Goal: Navigation & Orientation: Find specific page/section

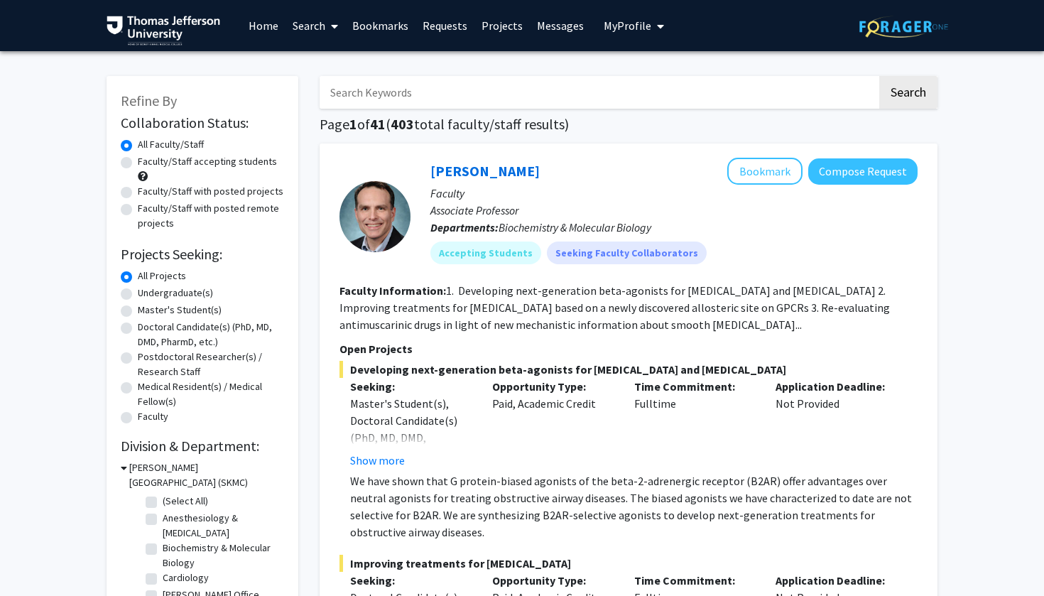
click at [385, 30] on link "Bookmarks" at bounding box center [380, 26] width 70 height 50
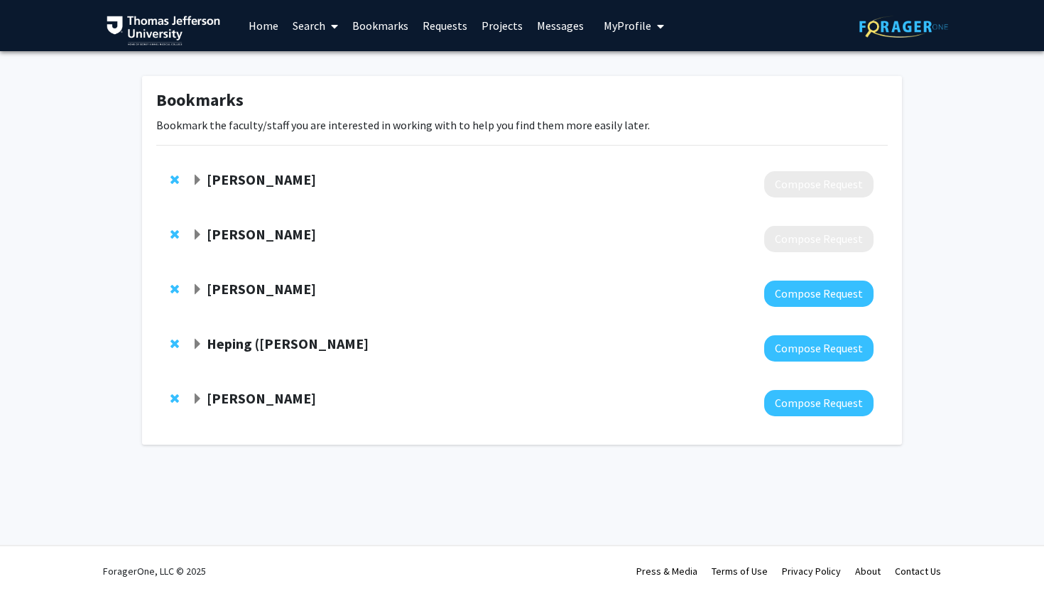
click at [278, 183] on strong "[PERSON_NAME]" at bounding box center [261, 179] width 109 height 18
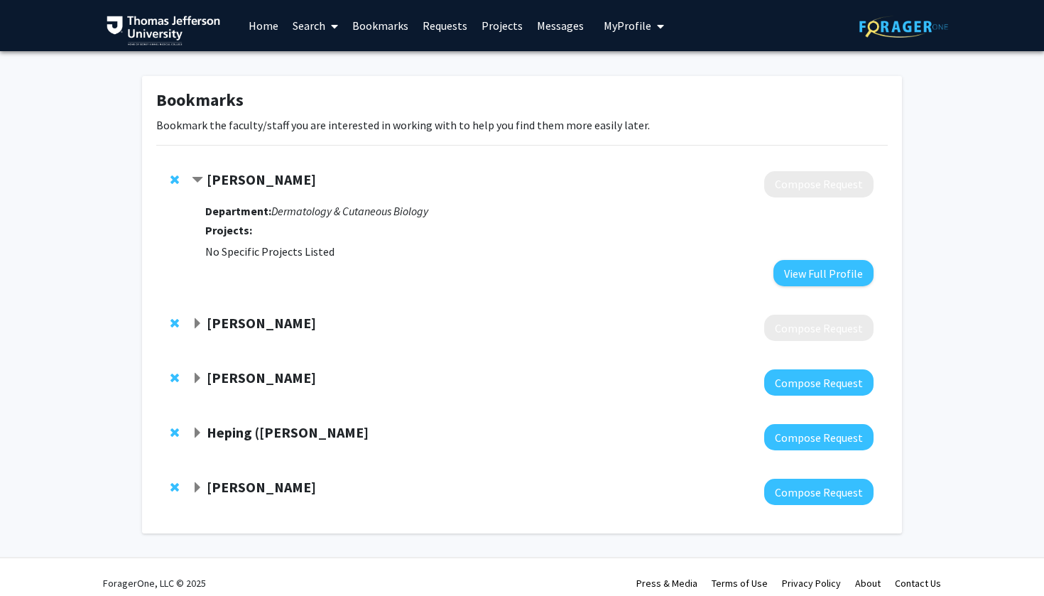
click at [258, 225] on h3 "Projects:" at bounding box center [539, 230] width 668 height 13
click at [238, 185] on strong "[PERSON_NAME]" at bounding box center [261, 179] width 109 height 18
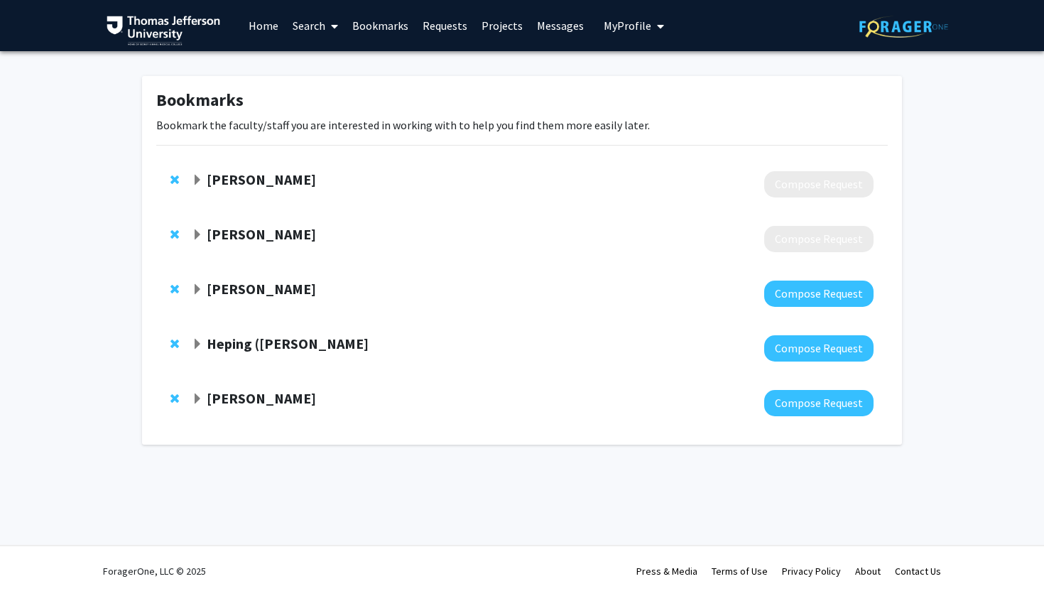
click at [238, 185] on strong "[PERSON_NAME]" at bounding box center [261, 179] width 109 height 18
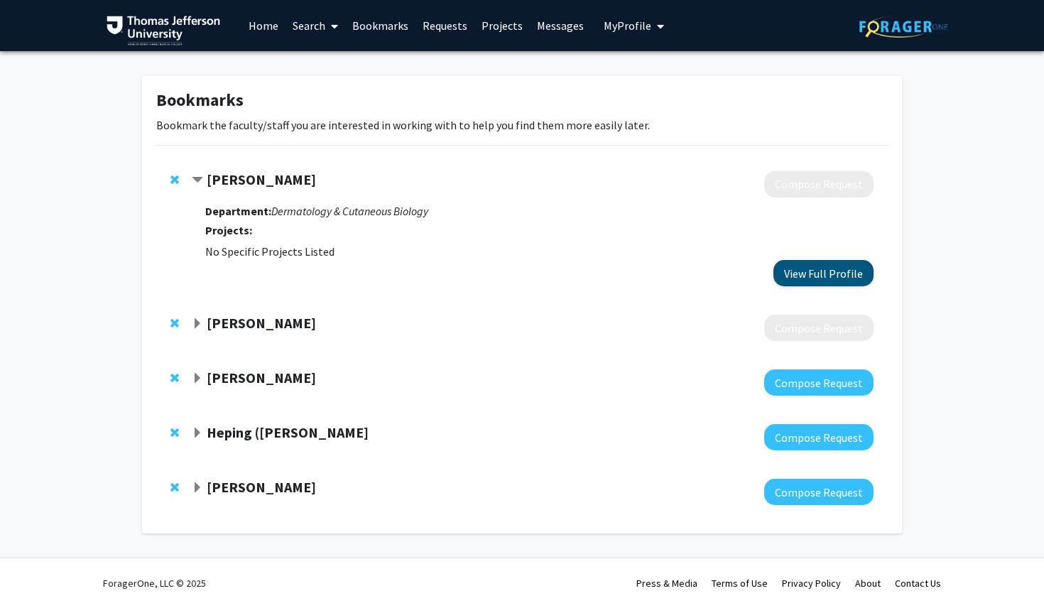
click at [801, 269] on button "View Full Profile" at bounding box center [824, 273] width 100 height 26
click at [196, 182] on span "Contract Elizabeth Jones Bookmark" at bounding box center [197, 180] width 11 height 11
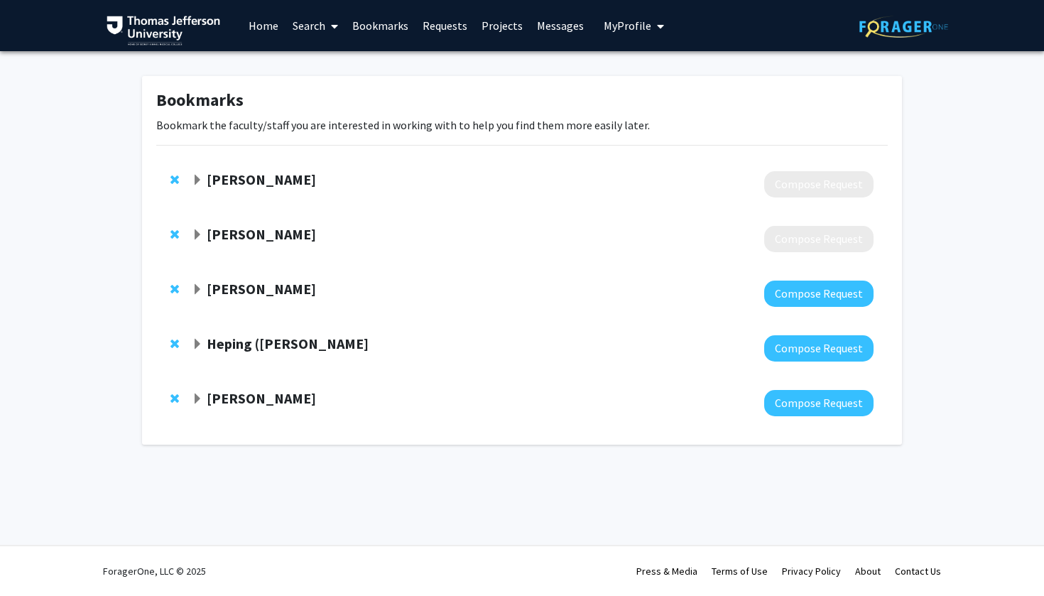
click at [216, 233] on strong "[PERSON_NAME]" at bounding box center [261, 234] width 109 height 18
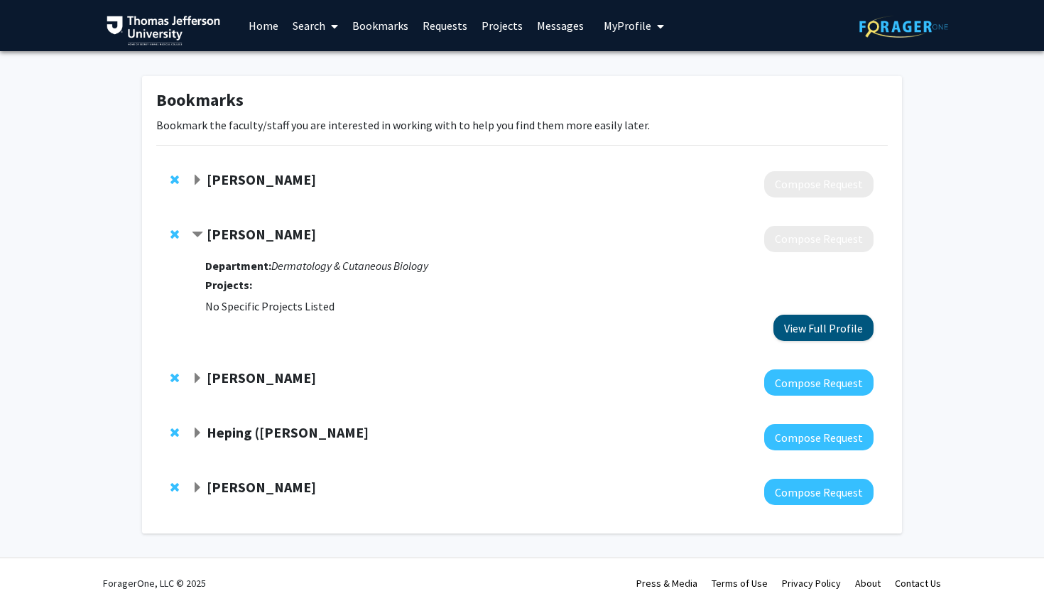
click at [816, 326] on button "View Full Profile" at bounding box center [824, 328] width 100 height 26
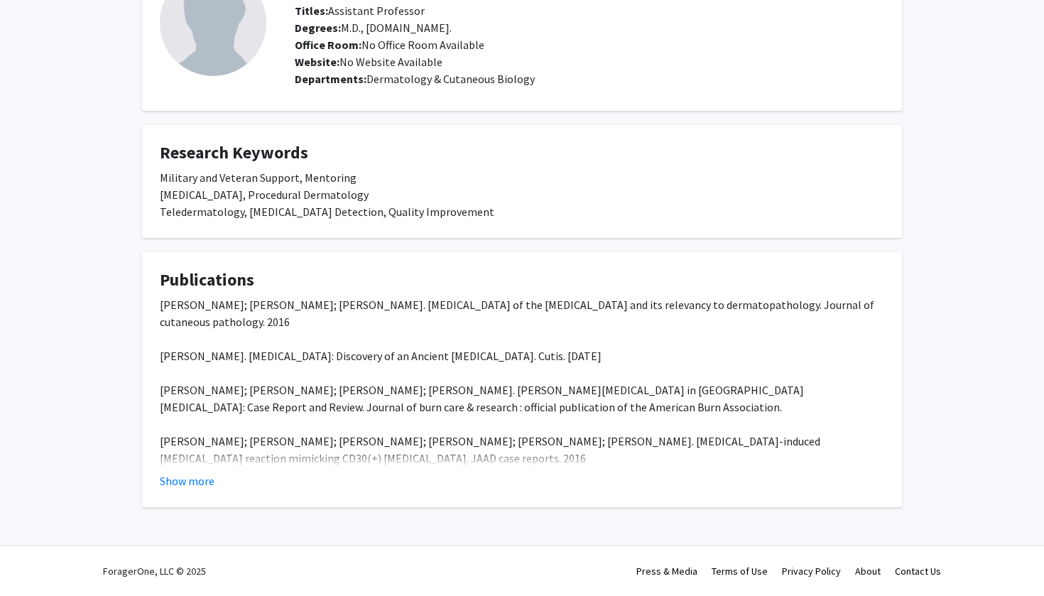
scroll to position [111, 0]
click at [195, 487] on button "Show more" at bounding box center [187, 480] width 55 height 17
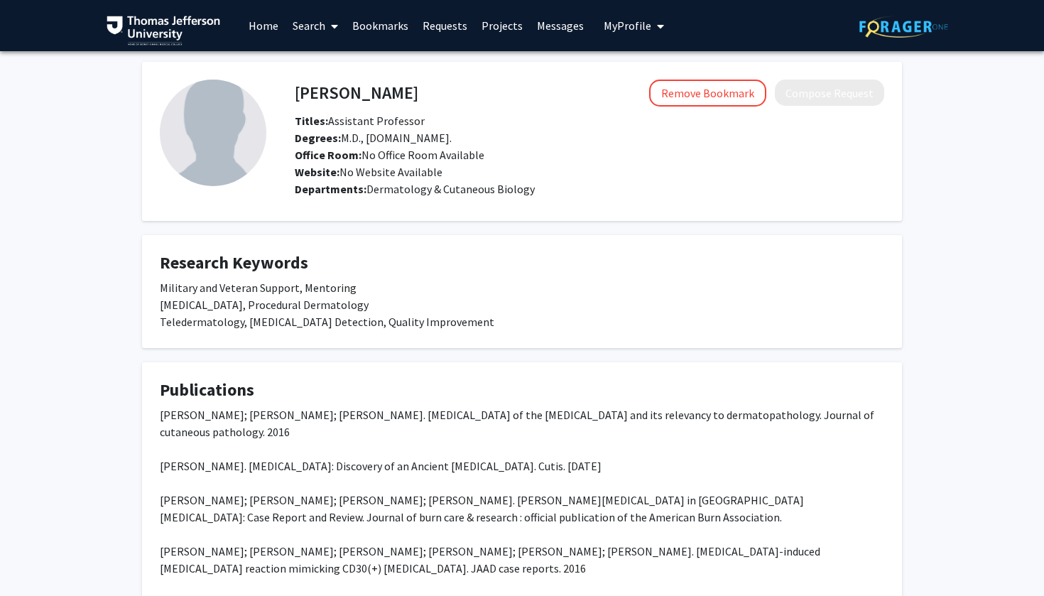
scroll to position [0, 0]
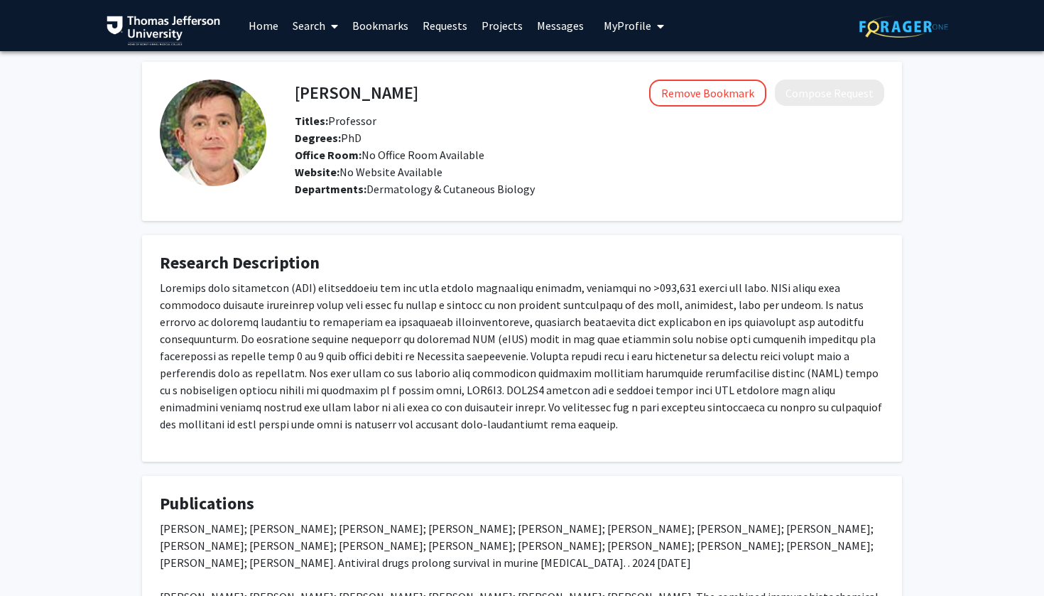
click at [261, 23] on link "Home" at bounding box center [264, 26] width 44 height 50
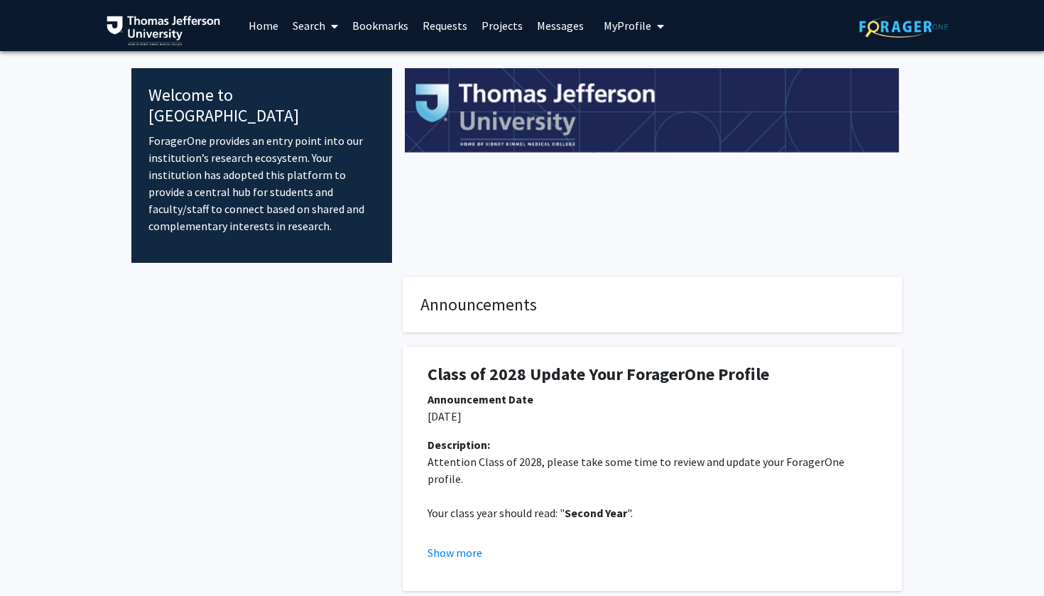
click at [553, 28] on link "Messages" at bounding box center [560, 26] width 61 height 50
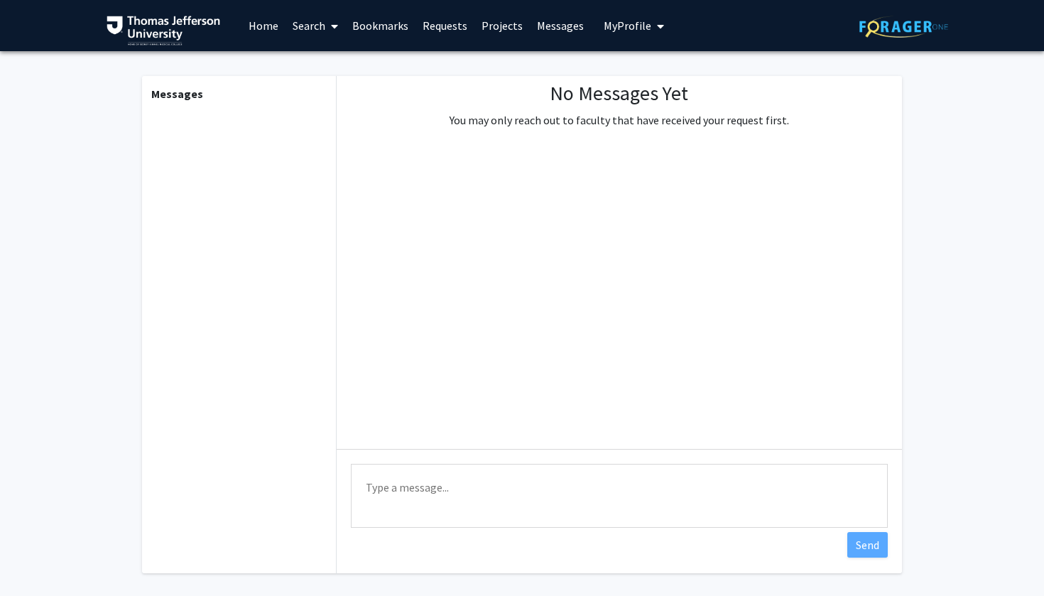
click at [376, 34] on link "Bookmarks" at bounding box center [380, 26] width 70 height 50
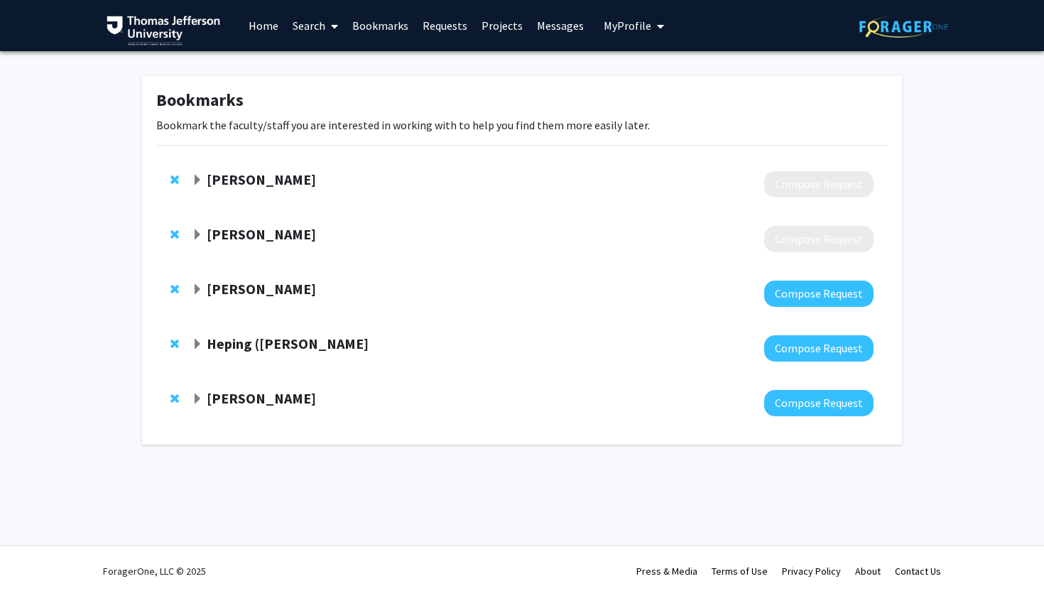
click at [617, 37] on button "My Profile" at bounding box center [634, 25] width 69 height 51
